Goal: Task Accomplishment & Management: Manage account settings

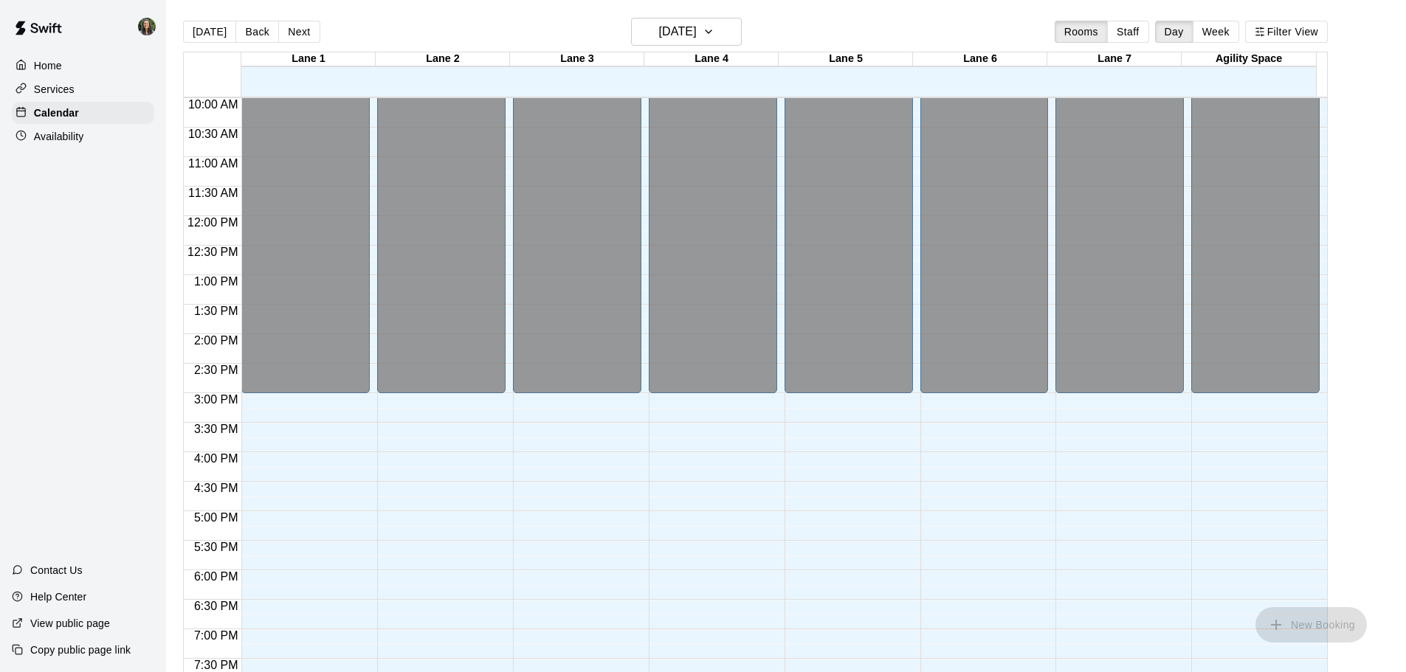
scroll to position [827, 0]
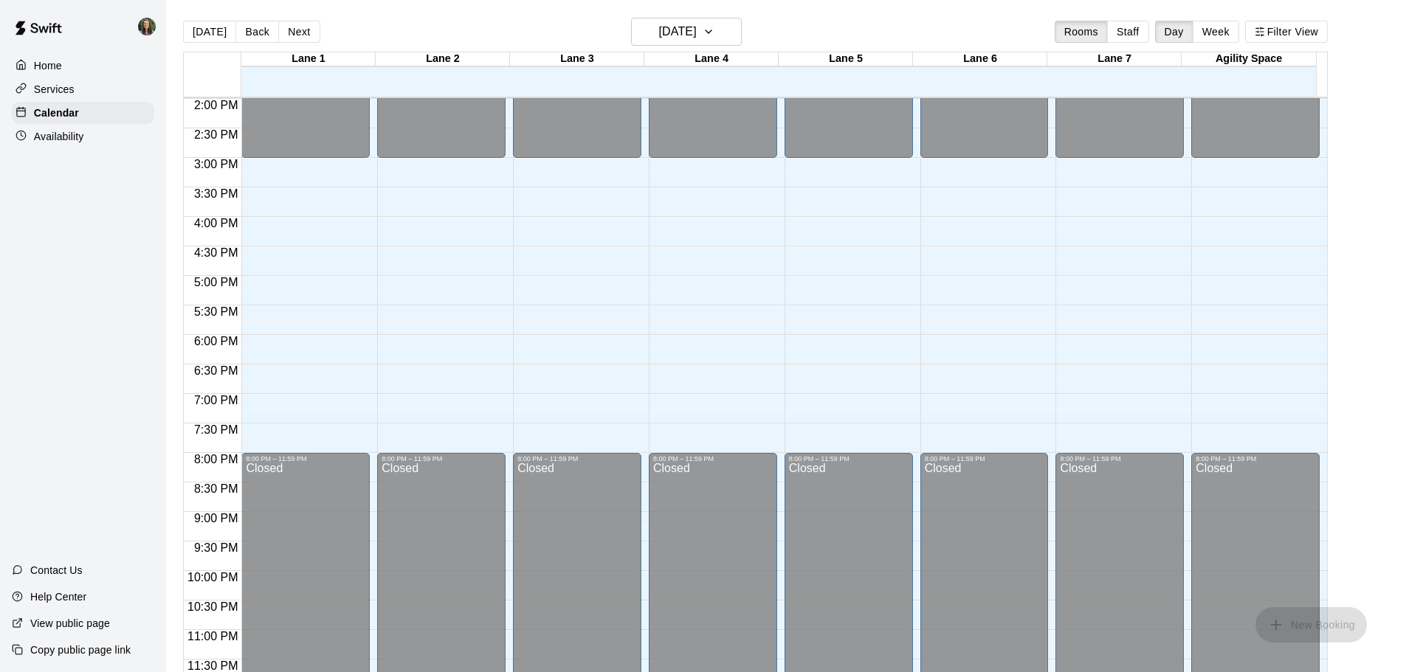
click at [84, 144] on div "Availability" at bounding box center [83, 136] width 142 height 22
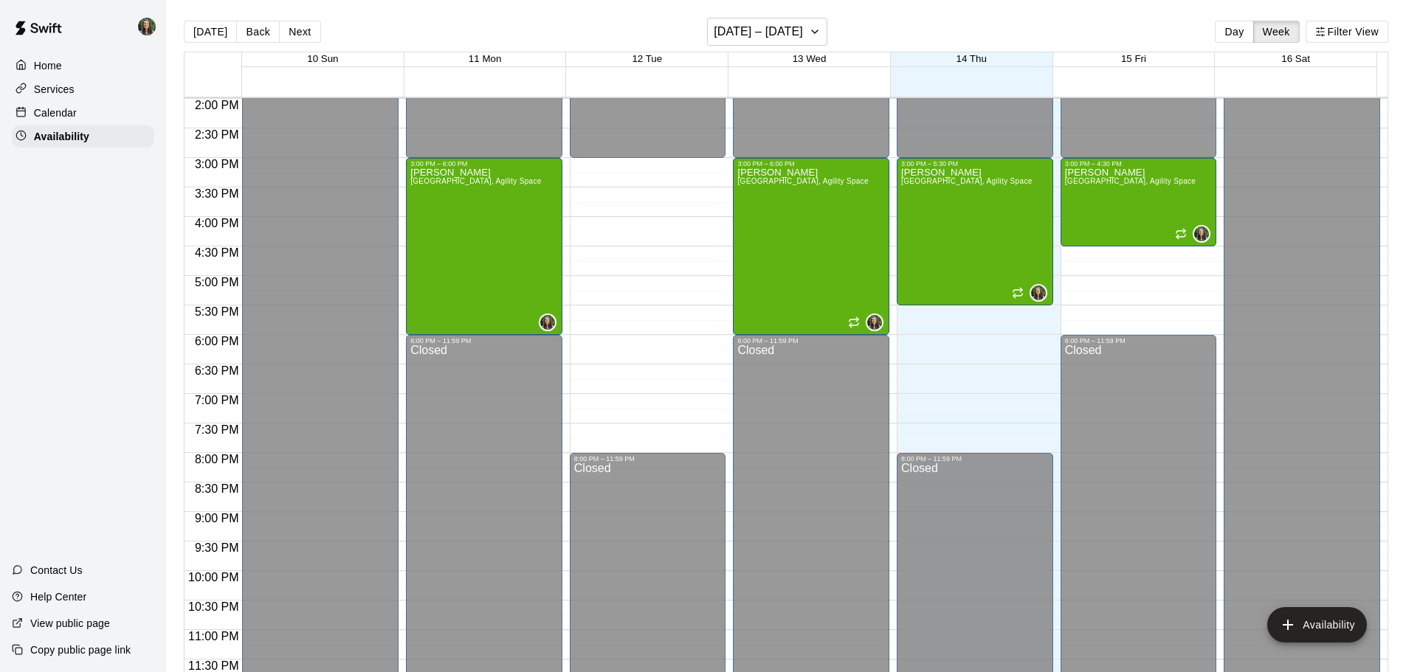
scroll to position [384, 0]
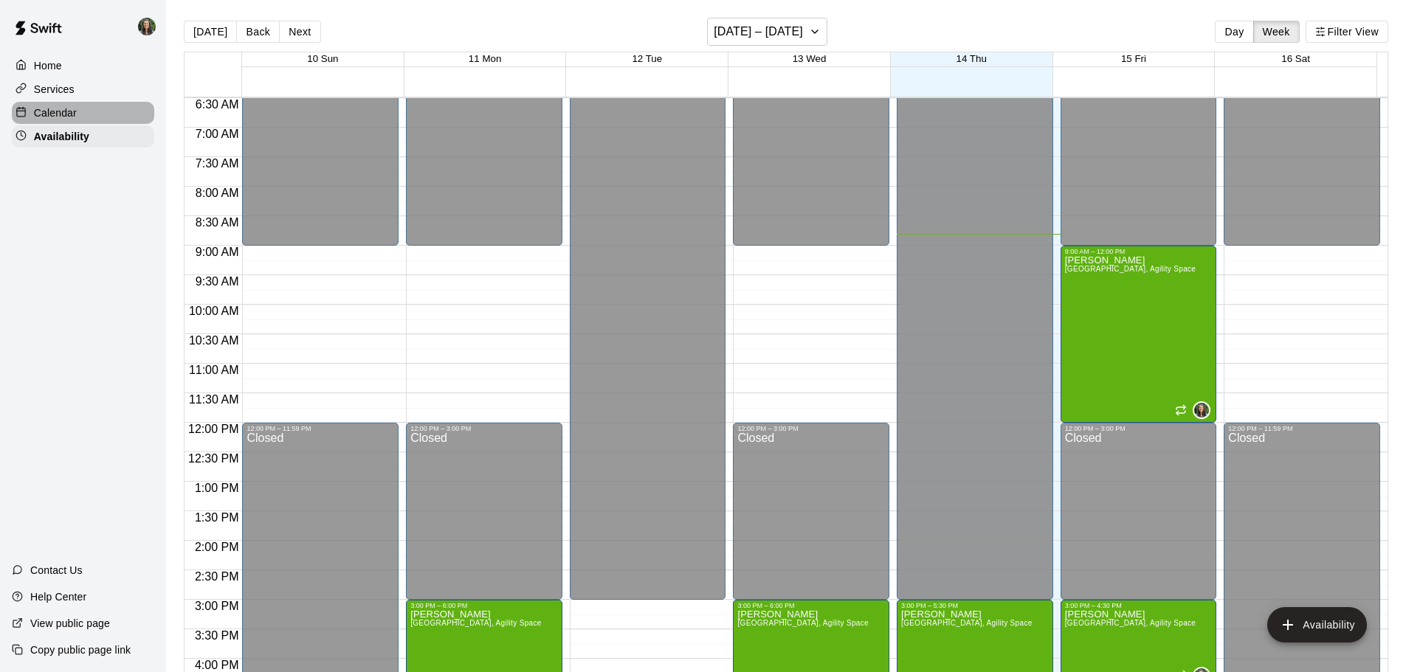
click at [83, 123] on div "Calendar" at bounding box center [83, 113] width 142 height 22
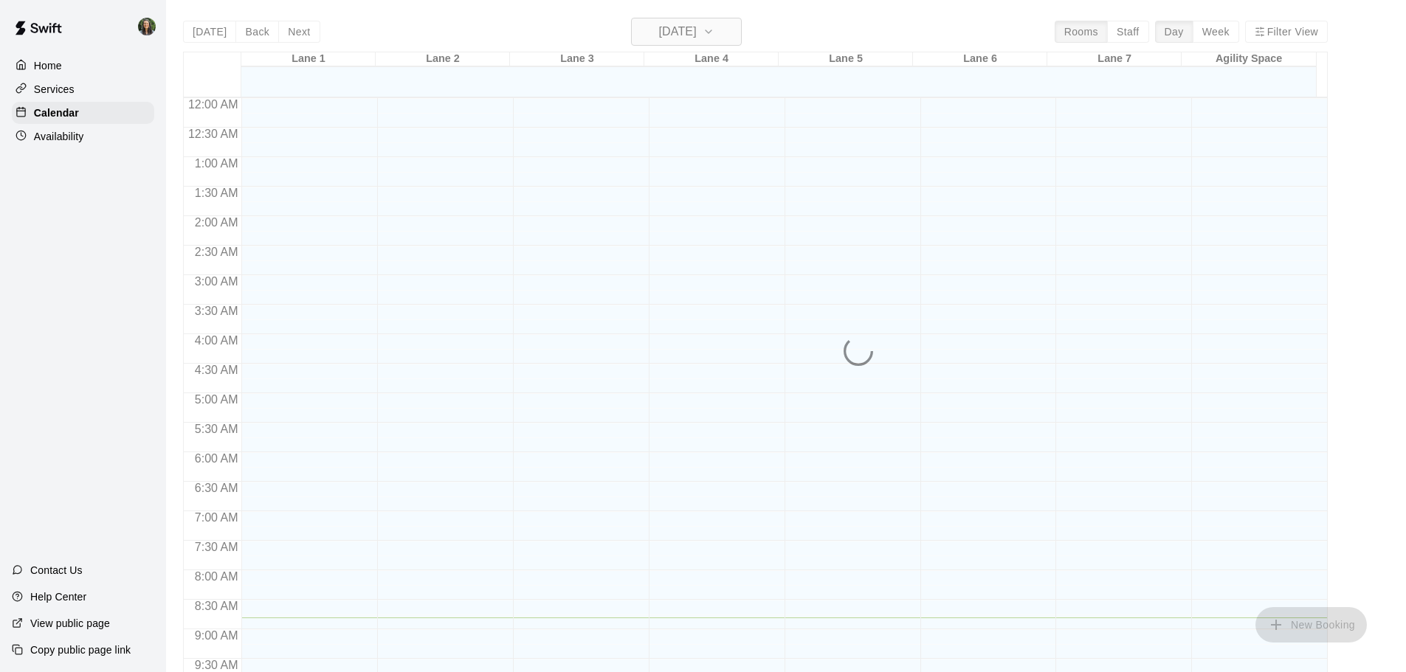
scroll to position [520, 0]
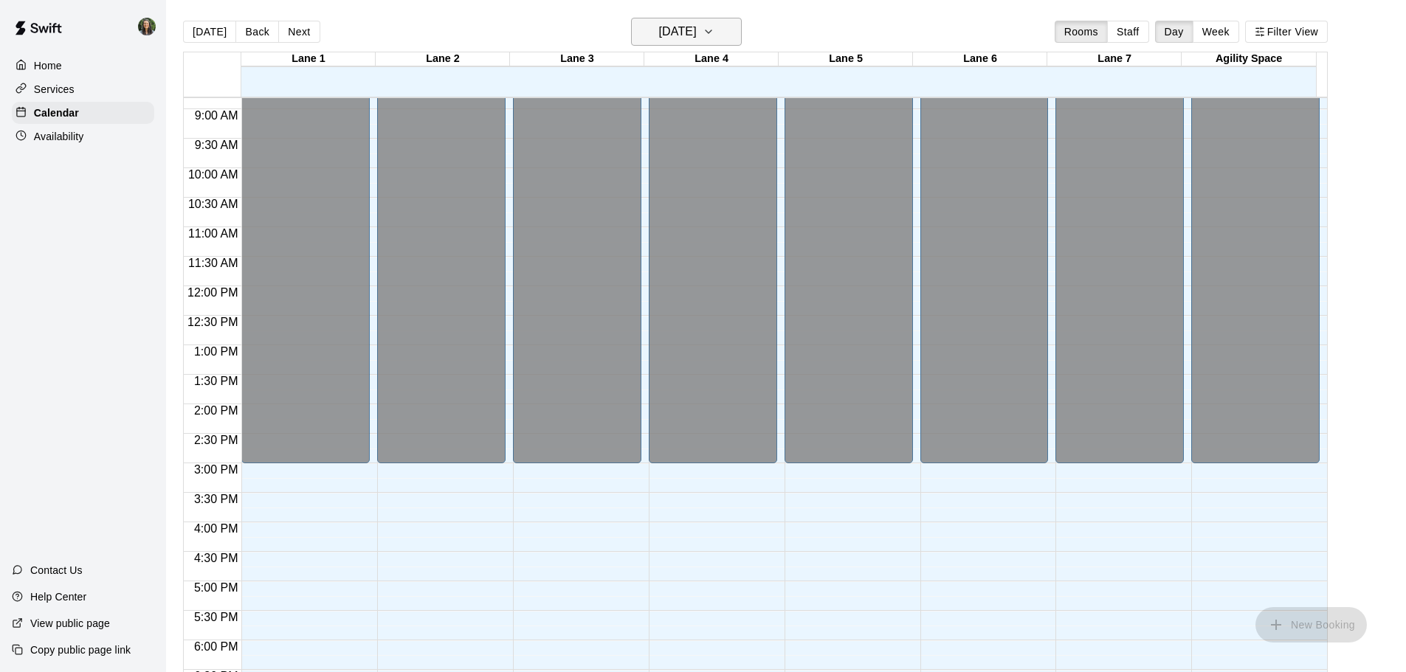
click at [675, 35] on h6 "[DATE]" at bounding box center [678, 31] width 38 height 21
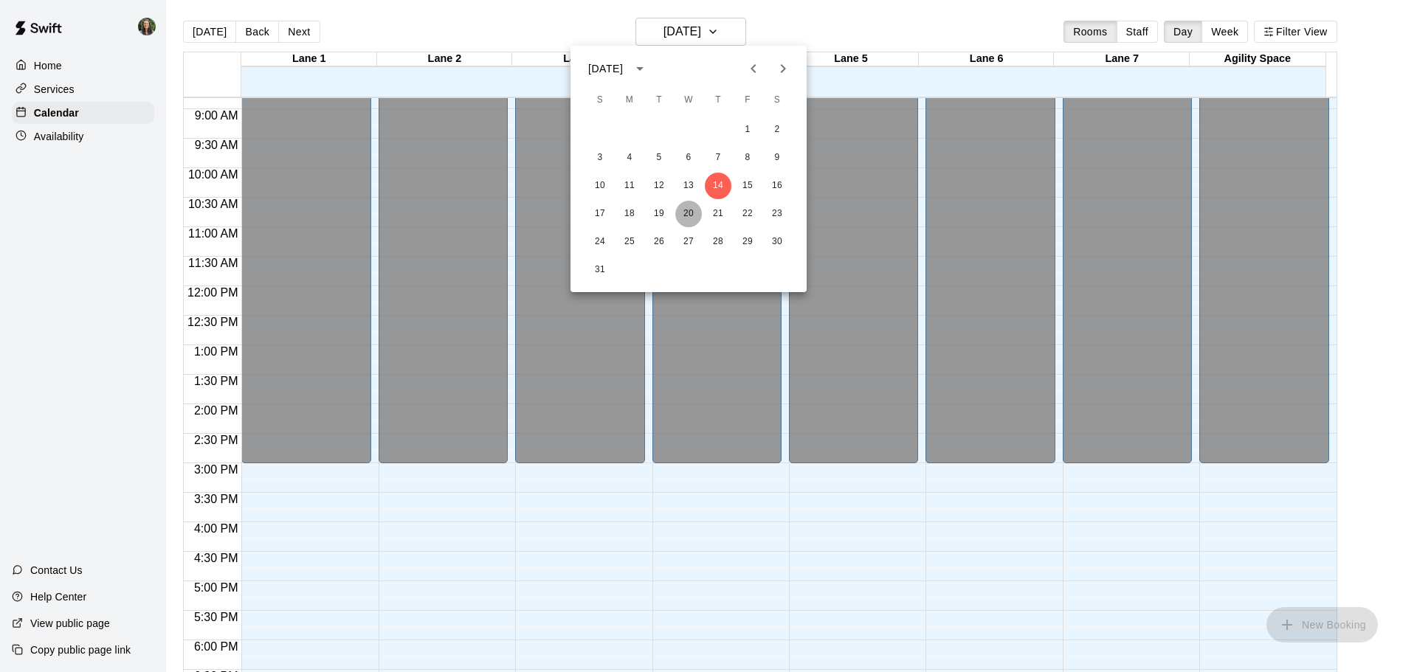
click at [682, 215] on button "20" at bounding box center [688, 214] width 27 height 27
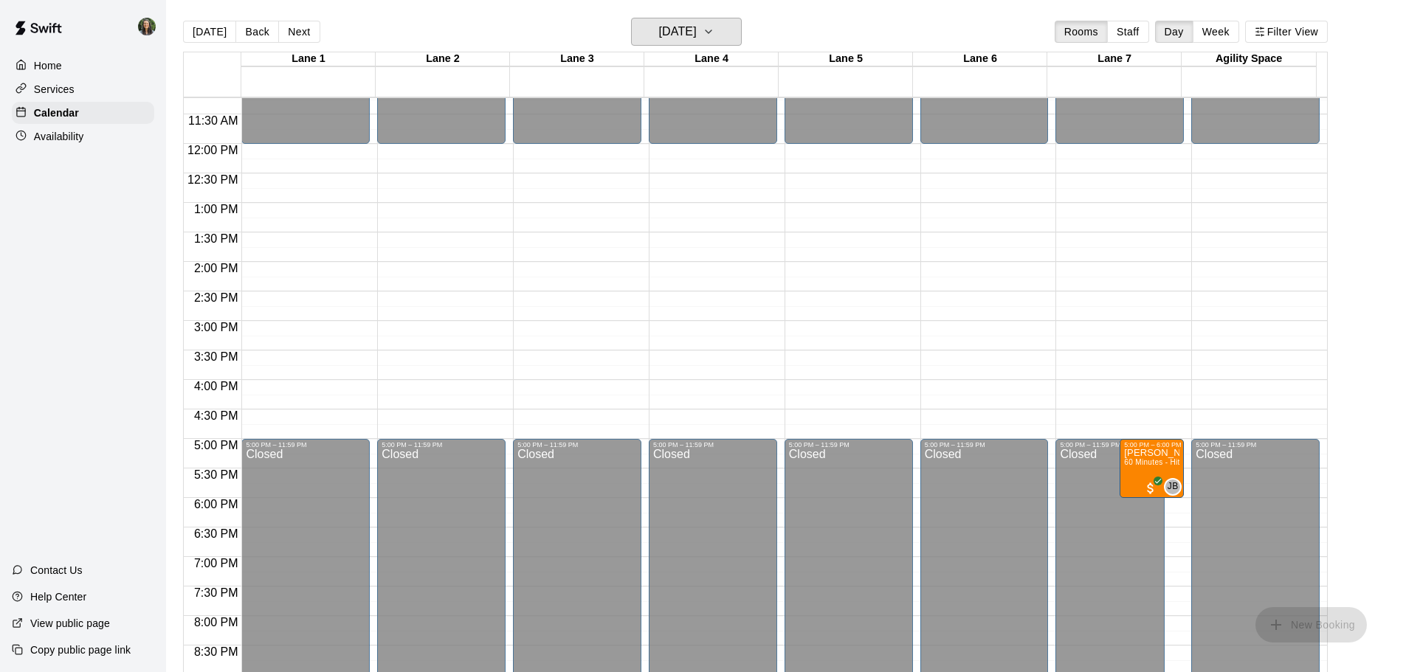
scroll to position [664, 0]
click at [89, 131] on div "Availability" at bounding box center [83, 136] width 142 height 22
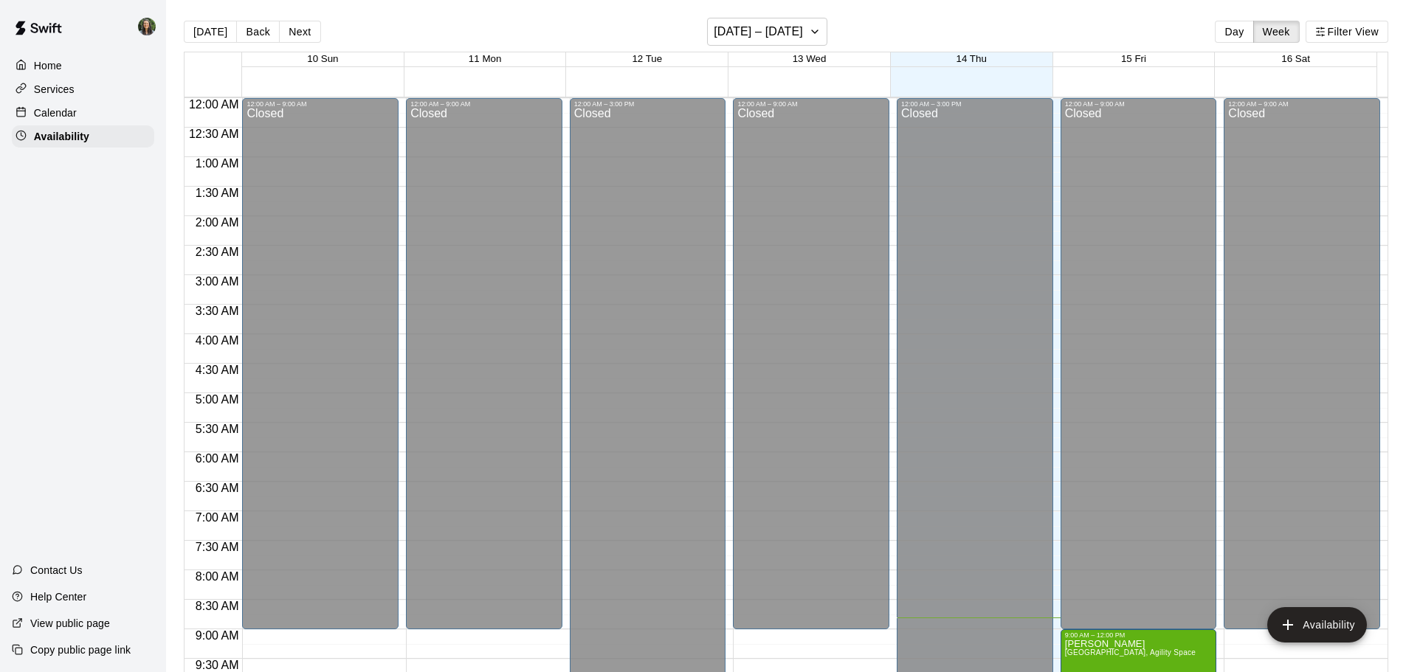
scroll to position [520, 0]
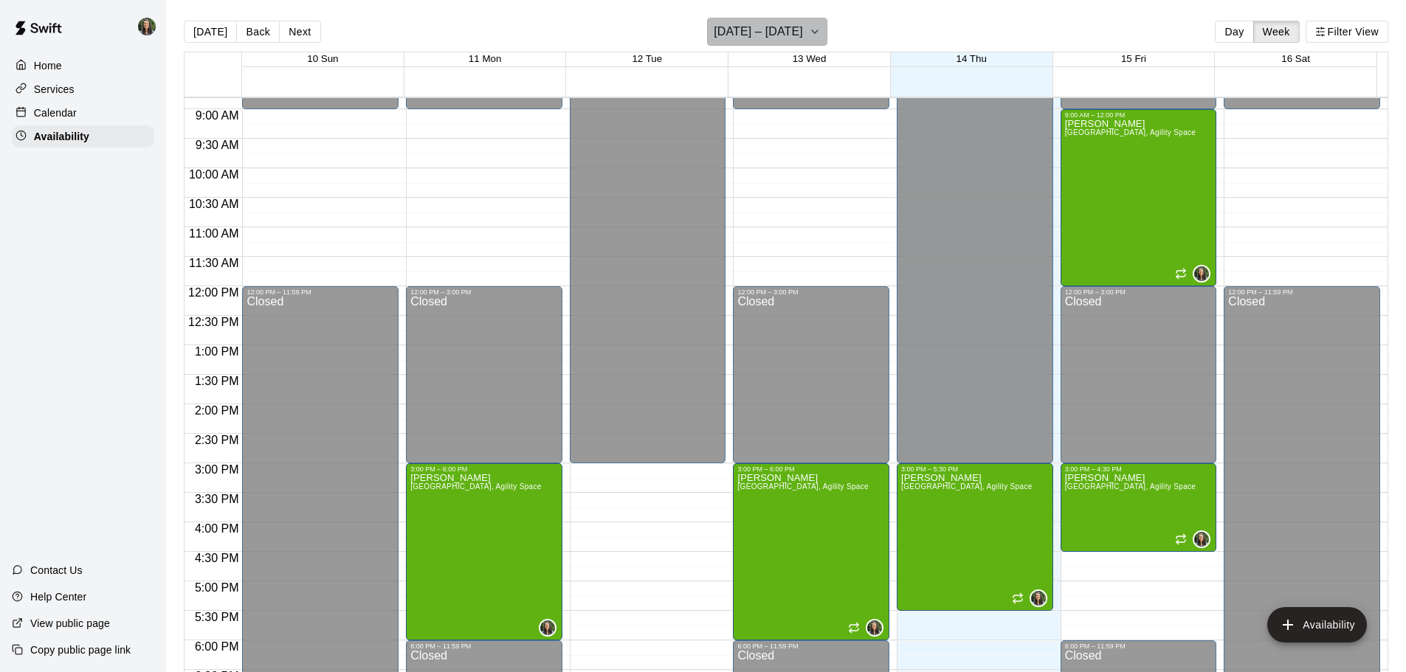
click at [788, 38] on h6 "[DATE] – [DATE]" at bounding box center [757, 31] width 89 height 21
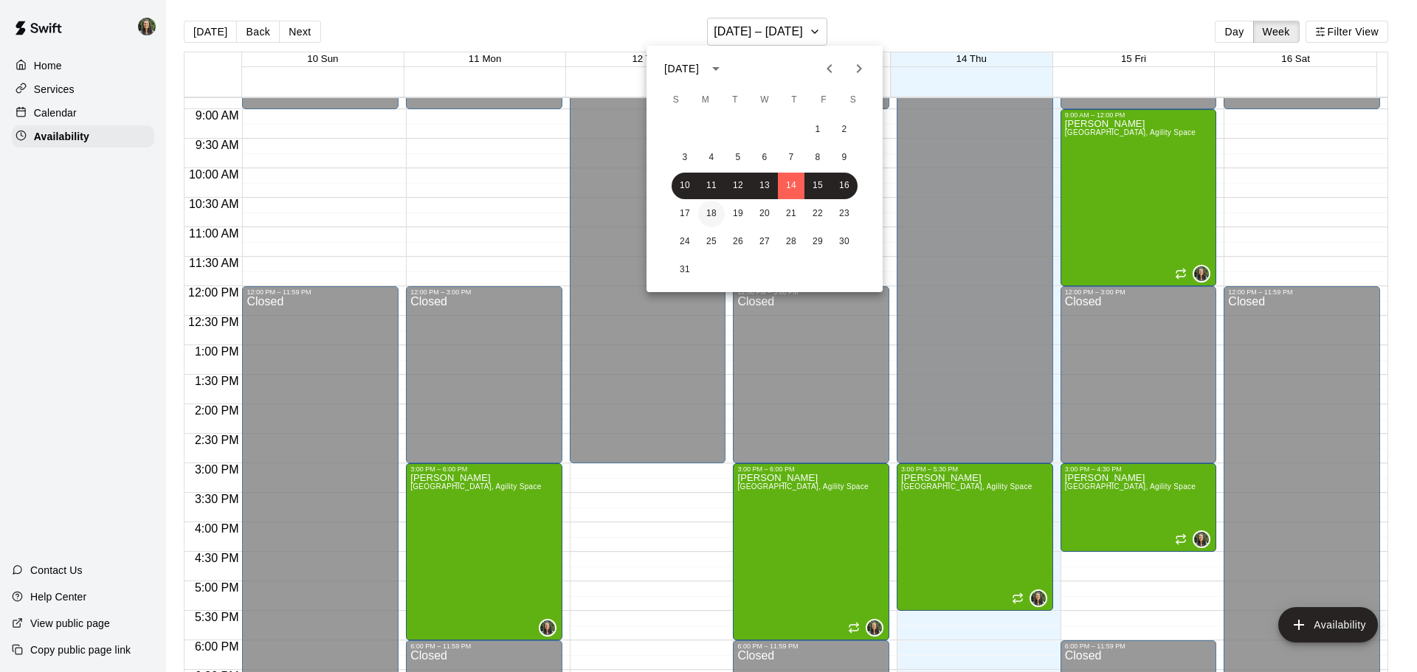
click at [716, 218] on button "18" at bounding box center [711, 214] width 27 height 27
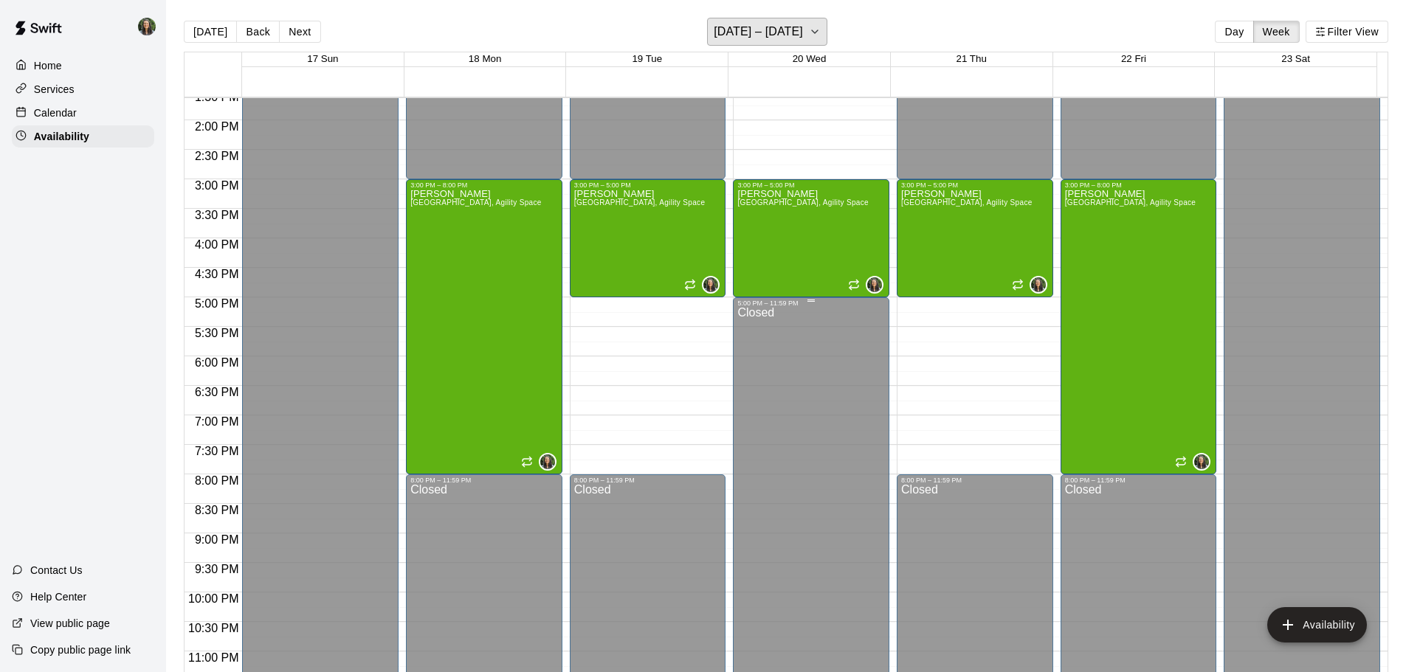
scroll to position [815, 0]
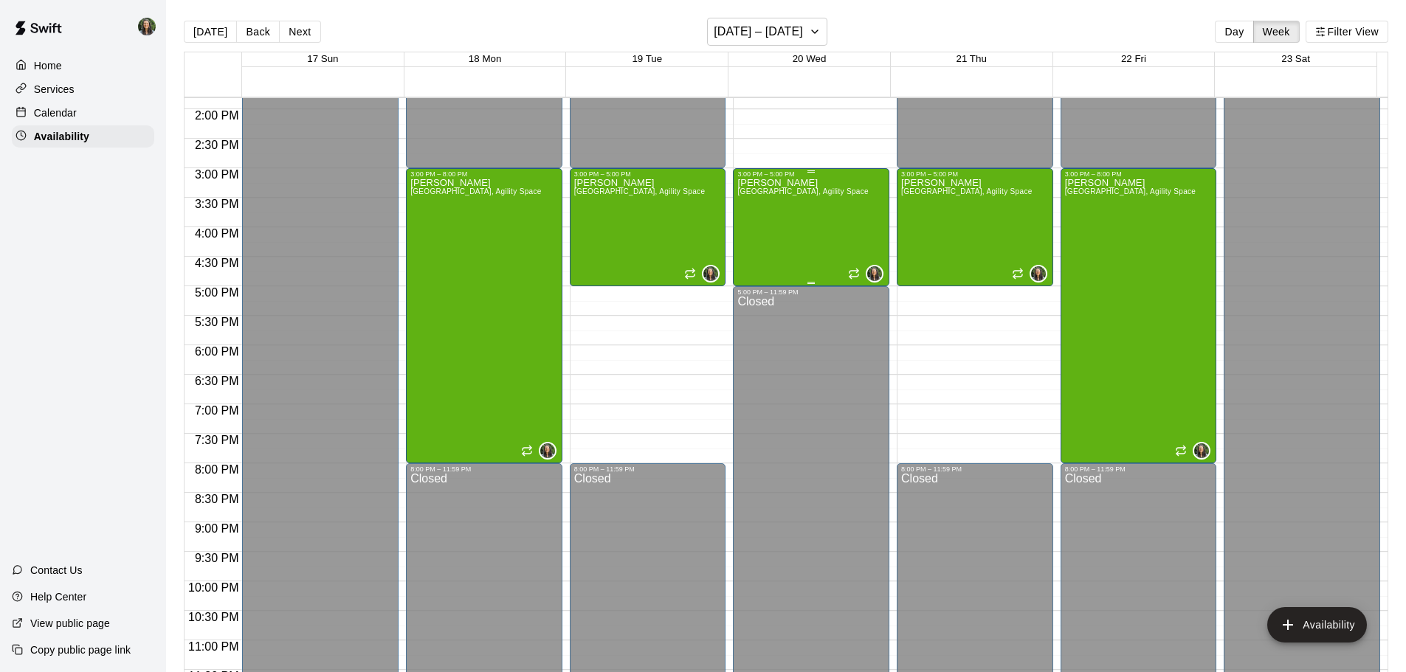
click at [782, 212] on div "[PERSON_NAME][GEOGRAPHIC_DATA][PERSON_NAME][PERSON_NAME][PERSON_NAME][PERSON_NA…" at bounding box center [802, 514] width 131 height 672
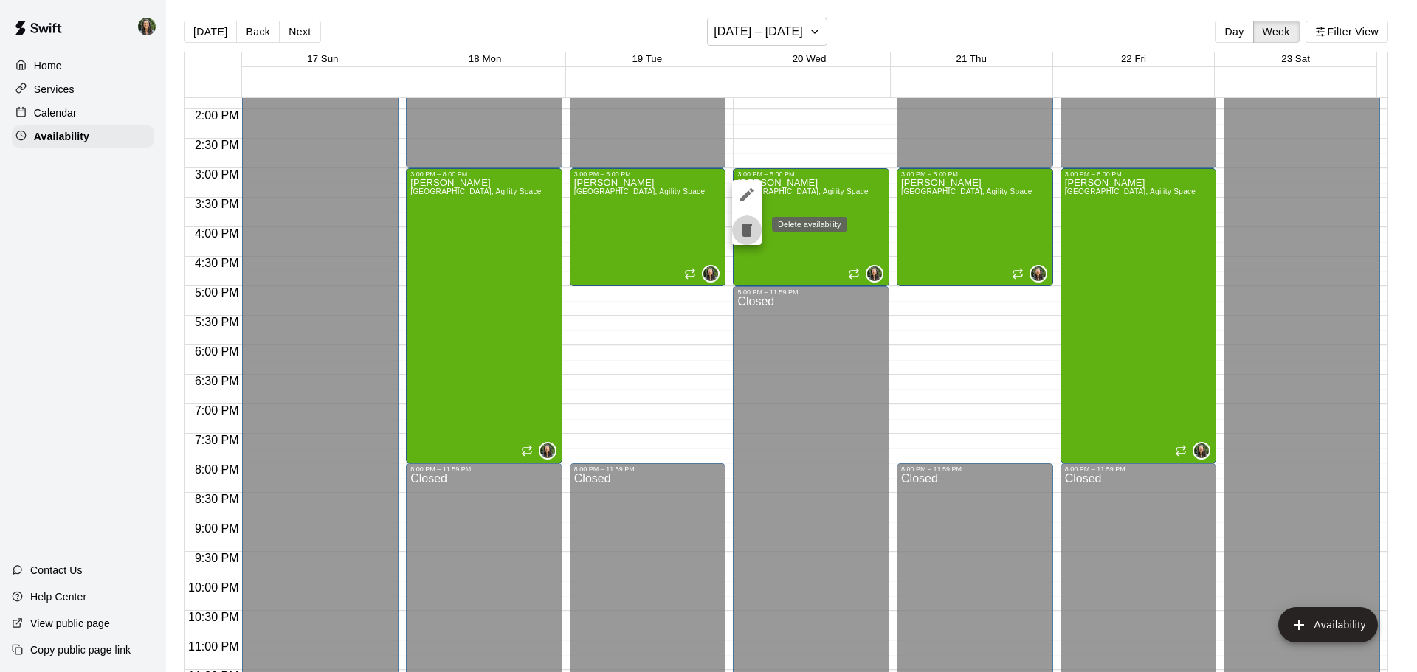
click at [748, 235] on icon "delete" at bounding box center [747, 230] width 10 height 13
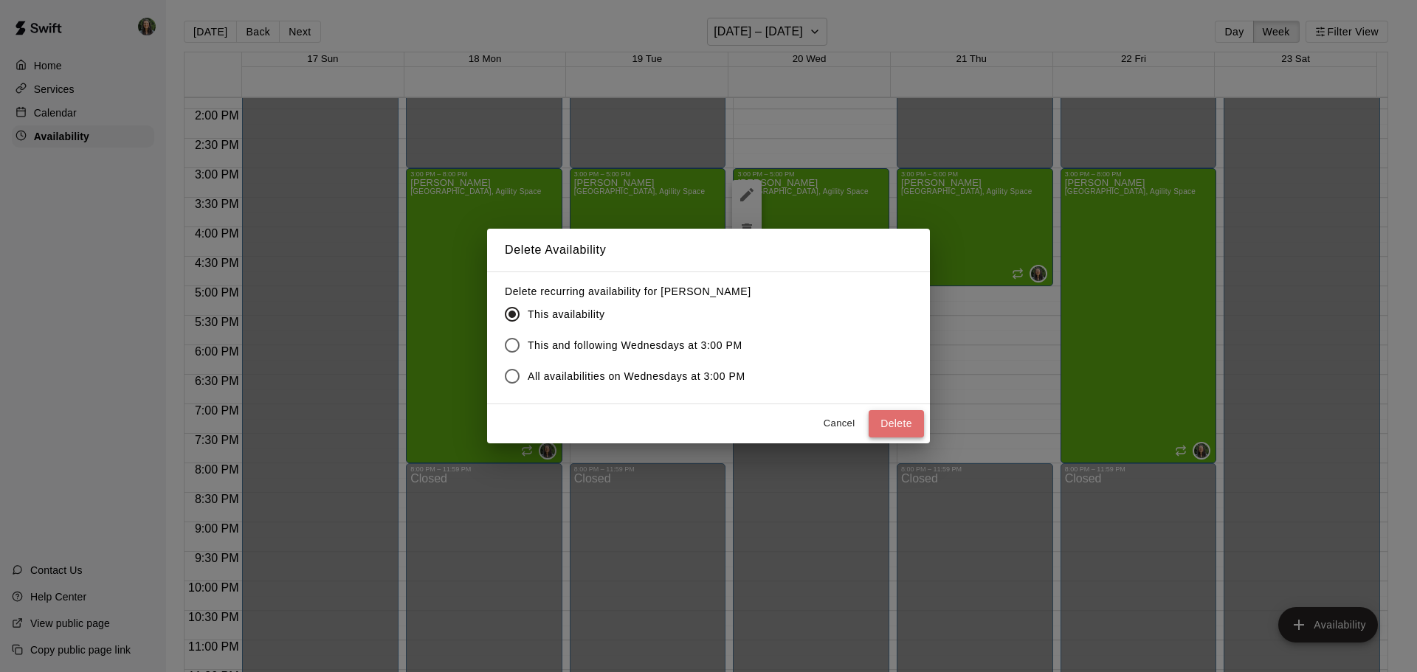
click at [891, 419] on button "Delete" at bounding box center [895, 423] width 55 height 27
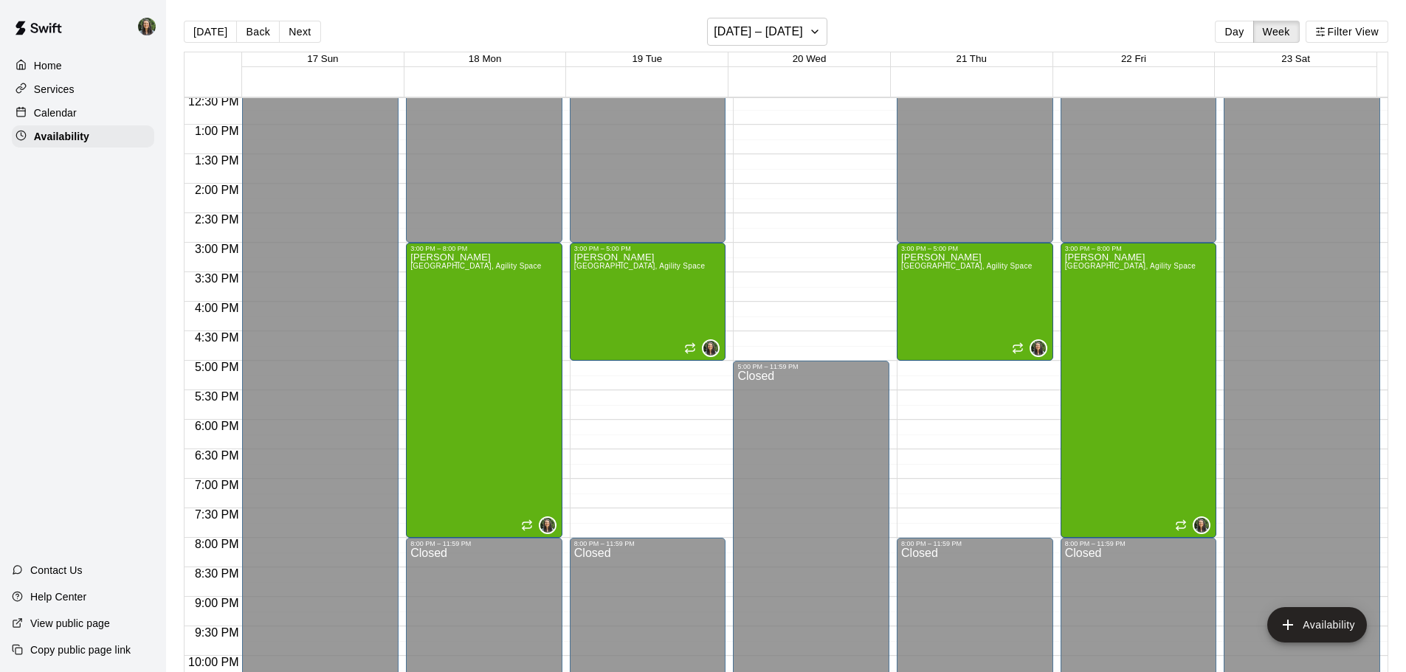
scroll to position [742, 0]
click at [77, 118] on div "Calendar" at bounding box center [83, 113] width 142 height 22
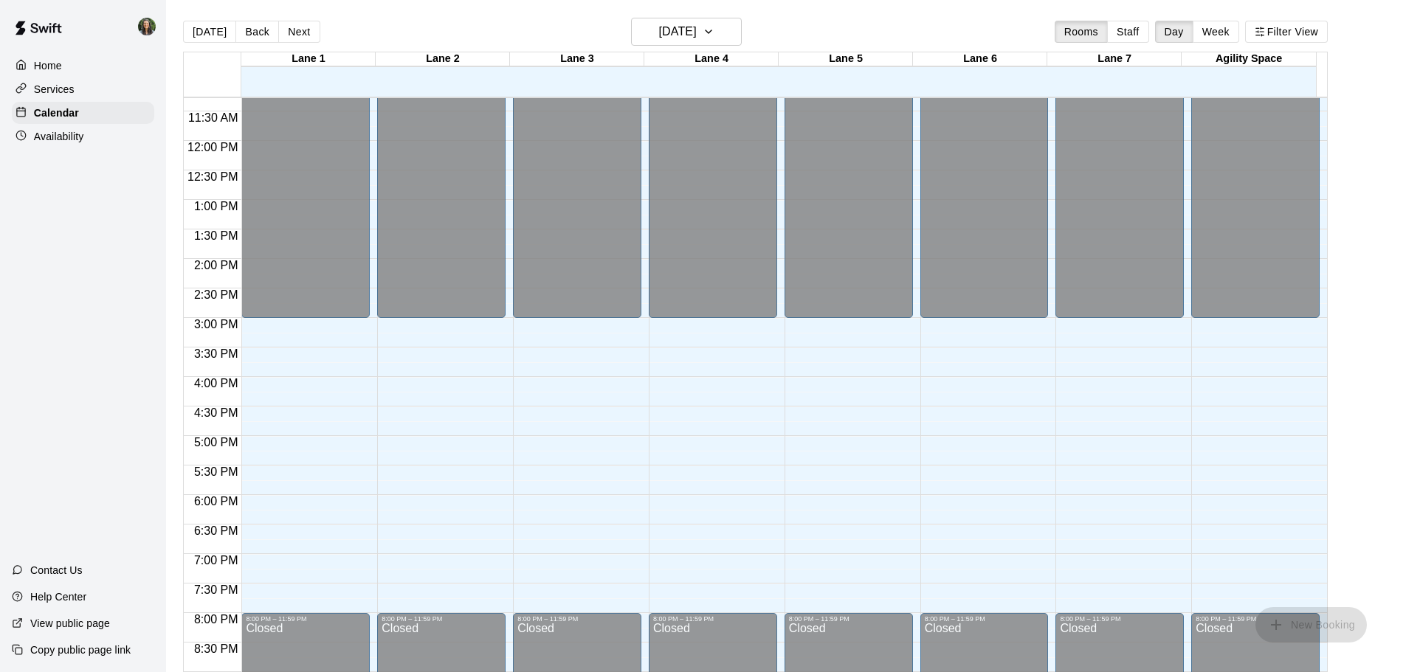
scroll to position [815, 0]
